Goal: Information Seeking & Learning: Learn about a topic

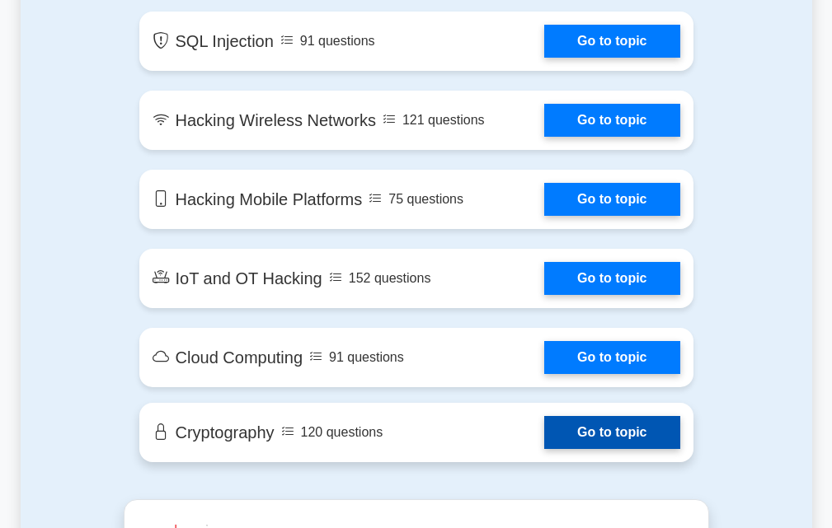
scroll to position [2214, 0]
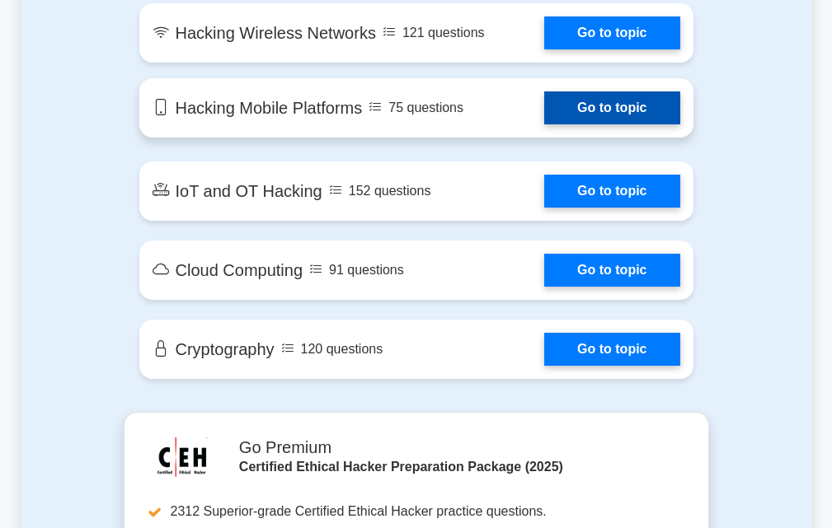
click at [544, 124] on link "Go to topic" at bounding box center [611, 107] width 135 height 33
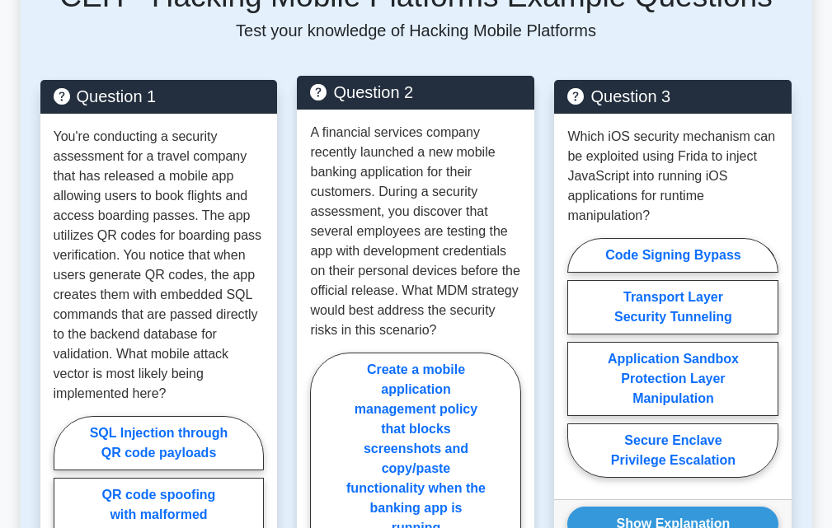
scroll to position [527, 0]
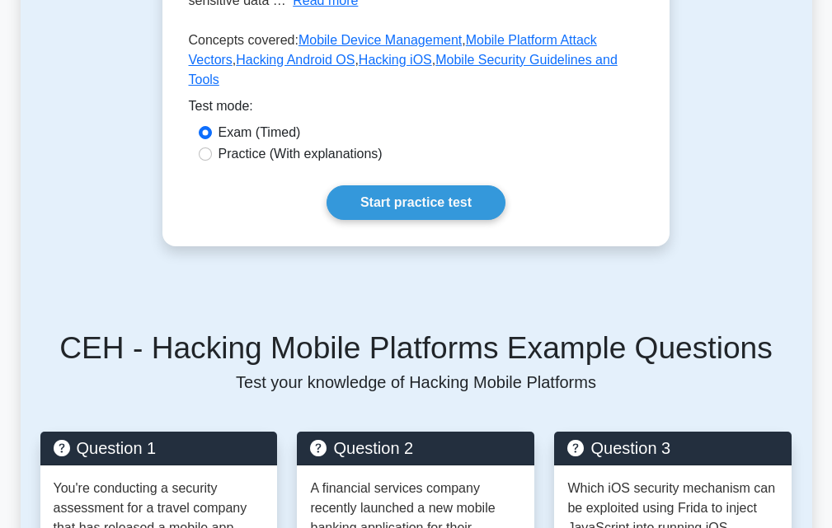
click at [233, 144] on label "Practice (With explanations)" at bounding box center [300, 154] width 164 height 20
click at [212, 148] on input "Practice (With explanations)" at bounding box center [205, 154] width 13 height 13
radio input "true"
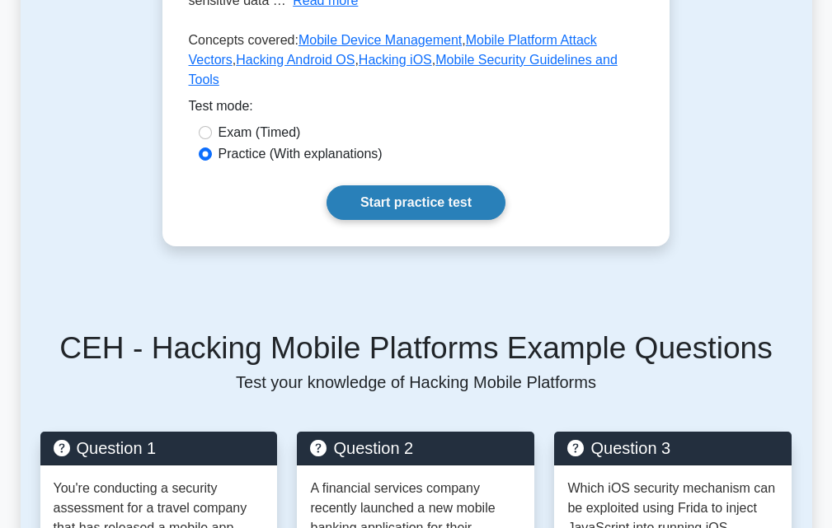
click at [398, 185] on link "Start practice test" at bounding box center [415, 202] width 179 height 35
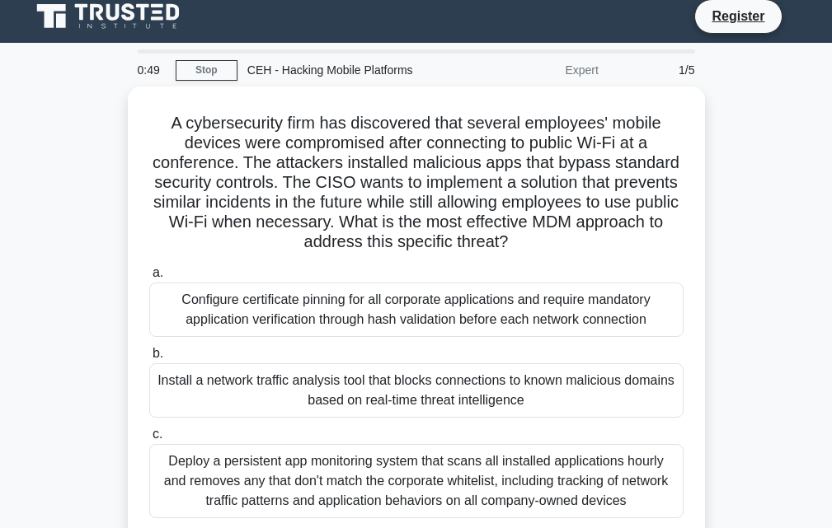
scroll to position [362, 0]
